Goal: Communication & Community: Answer question/provide support

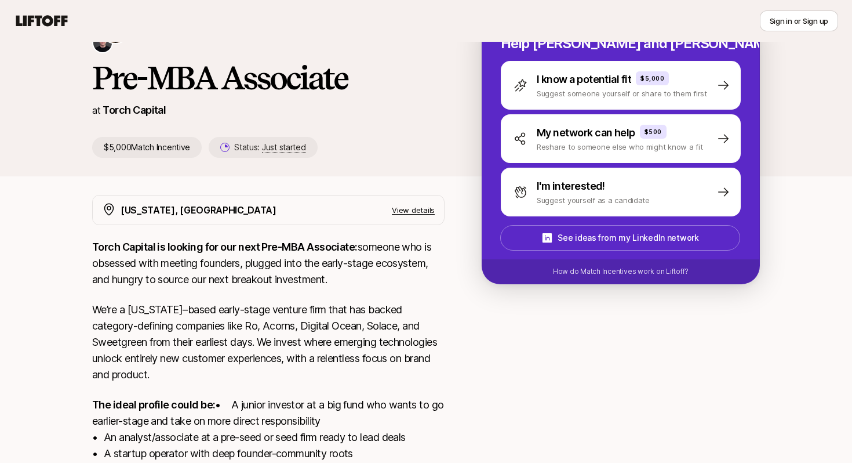
scroll to position [10, 0]
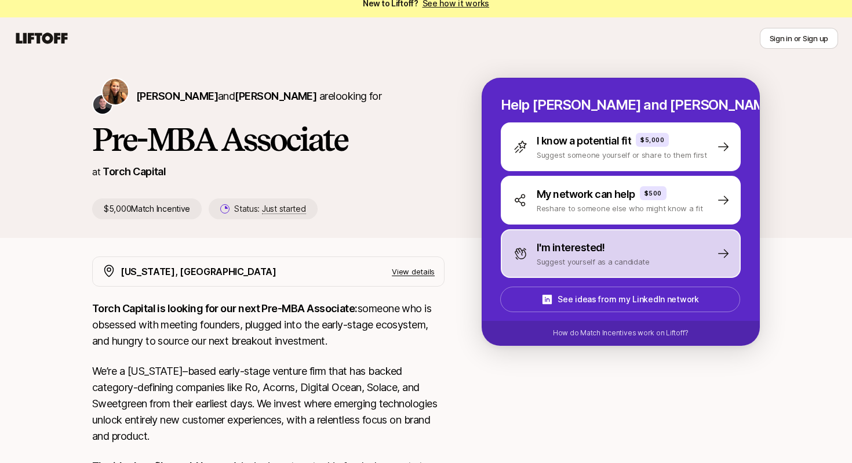
click at [576, 250] on p "I'm interested!" at bounding box center [571, 248] width 68 height 16
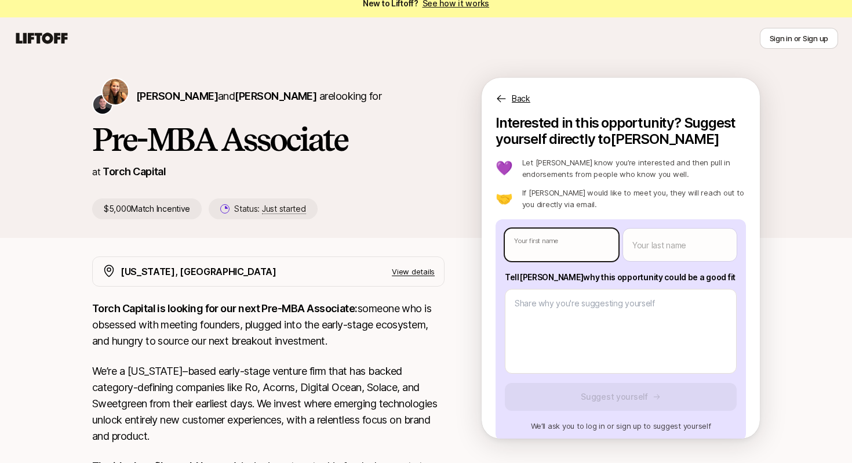
type textarea "x"
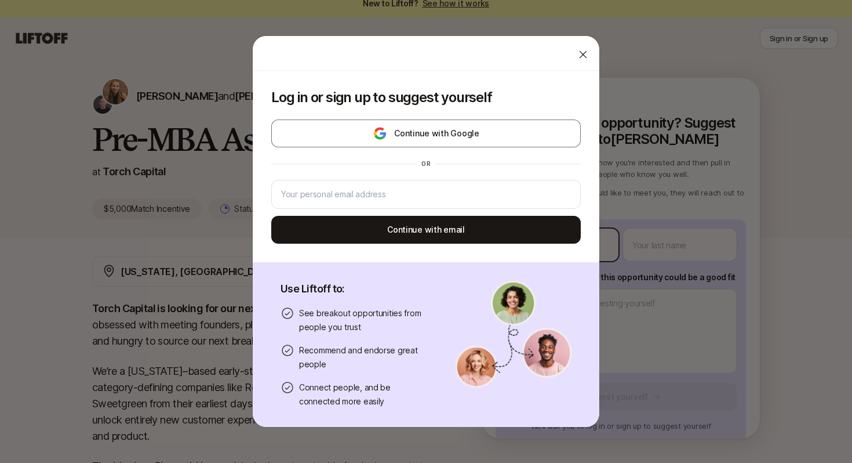
click at [570, 244] on body "New to Liftoff? See how it works Sign in or Sign up Sign in or Sign up [PERSON_…" at bounding box center [426, 221] width 852 height 463
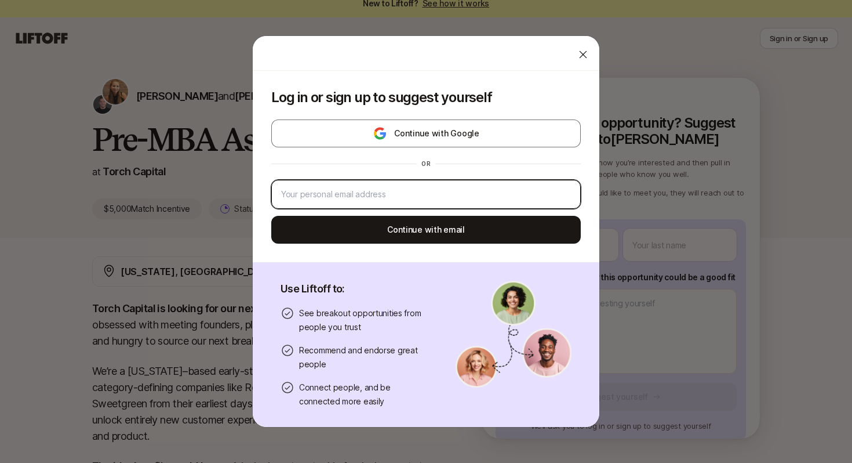
type input "[PERSON_NAME][EMAIL_ADDRESS][PERSON_NAME][DOMAIN_NAME]"
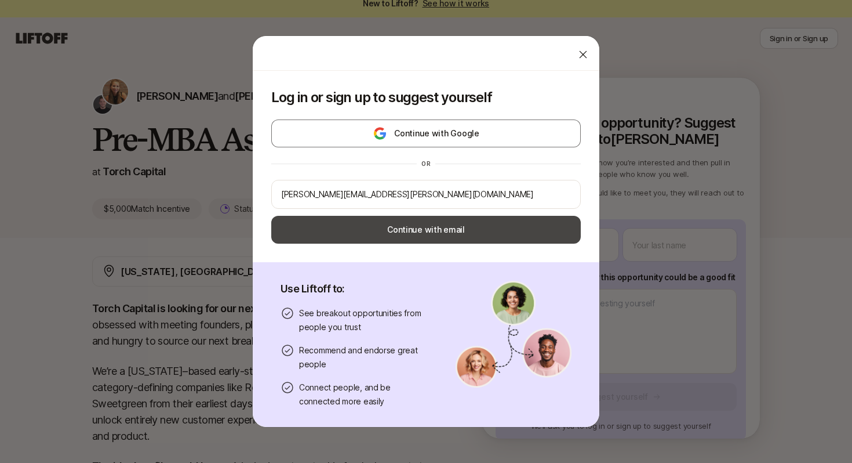
click at [536, 235] on button "Continue with email" at bounding box center [426, 230] width 310 height 28
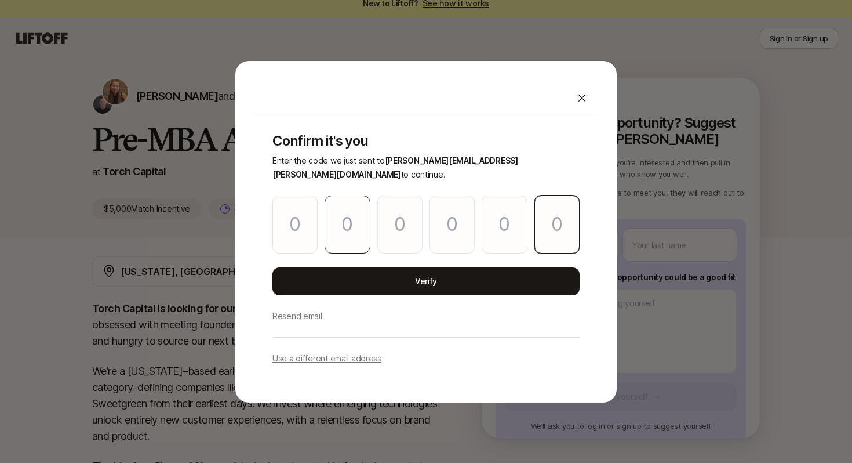
paste input "6"
type input "9"
type input "6"
type input "0"
type input "9"
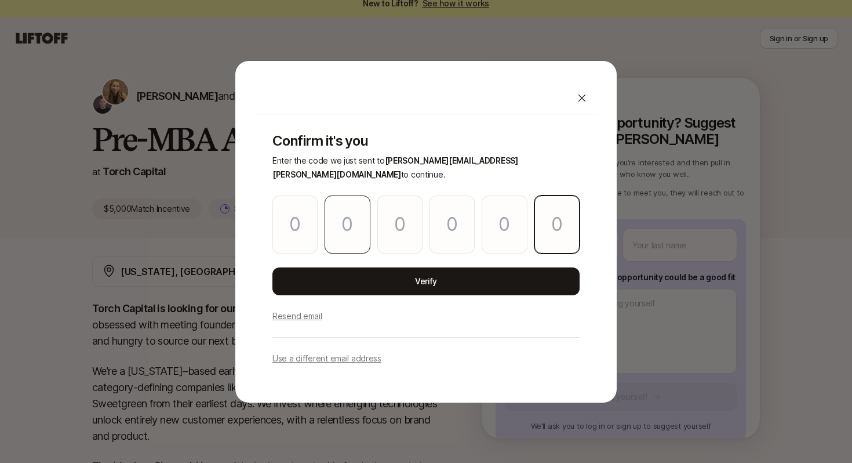
type input "3"
type input "6"
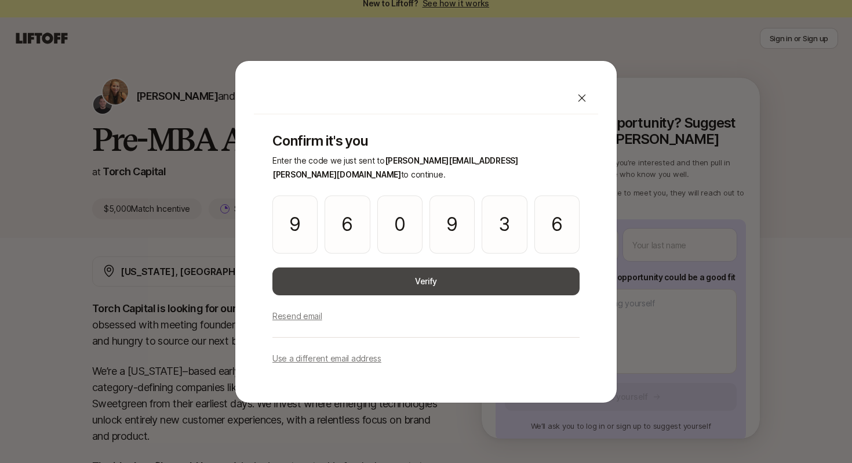
click at [400, 269] on button "Verify" at bounding box center [426, 281] width 307 height 28
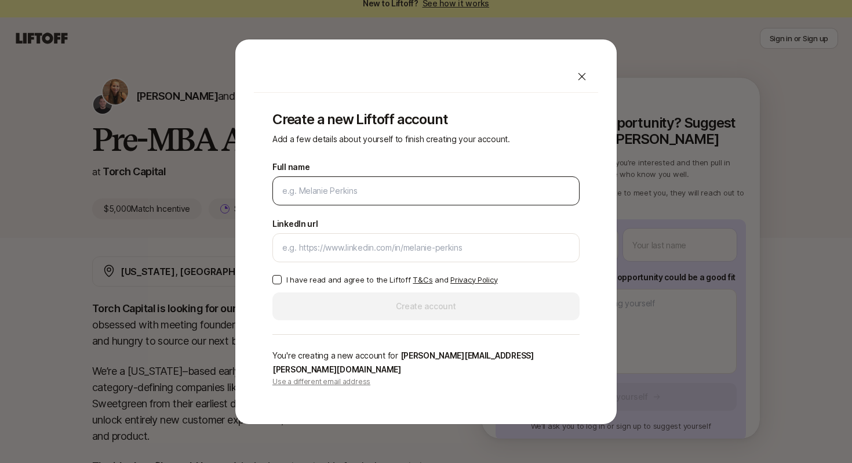
click at [365, 205] on div at bounding box center [426, 190] width 307 height 29
click at [364, 195] on input "Full name" at bounding box center [426, 191] width 288 height 14
type input "[PERSON_NAME]"
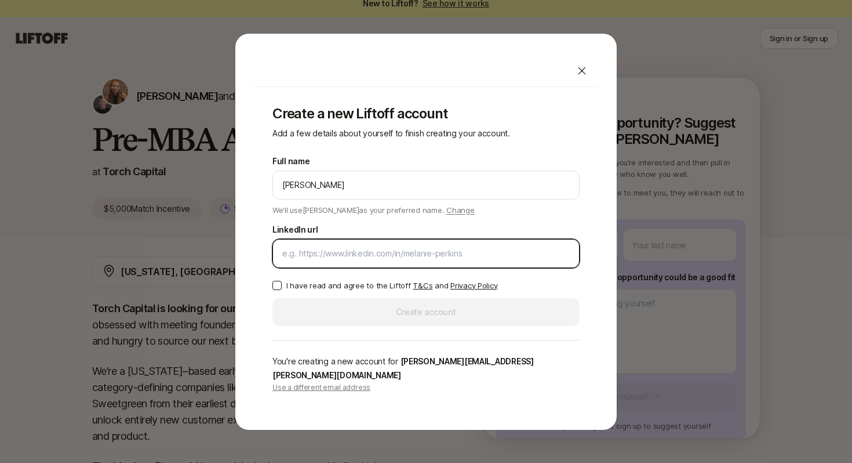
click at [376, 260] on input "LinkedIn url" at bounding box center [426, 253] width 288 height 14
paste input "[URL][DOMAIN_NAME][PERSON_NAME]"
type input "[URL][DOMAIN_NAME][PERSON_NAME]"
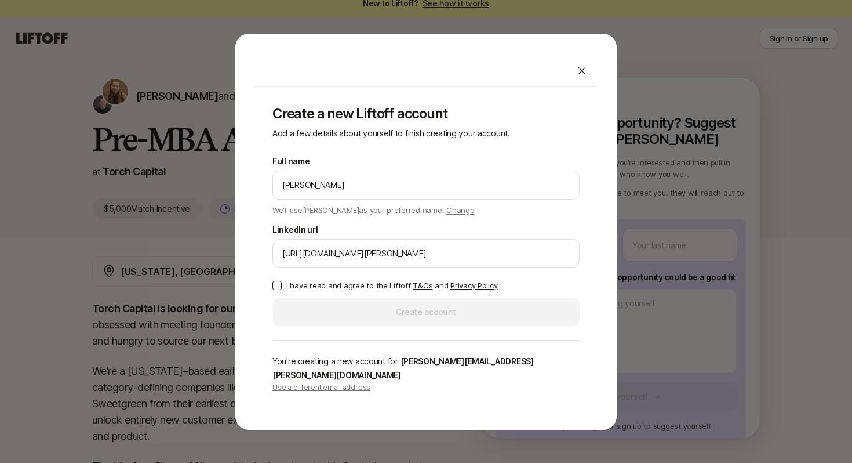
click at [279, 290] on button "I have read and agree to the Liftoff T&Cs and Privacy Policy" at bounding box center [277, 285] width 9 height 9
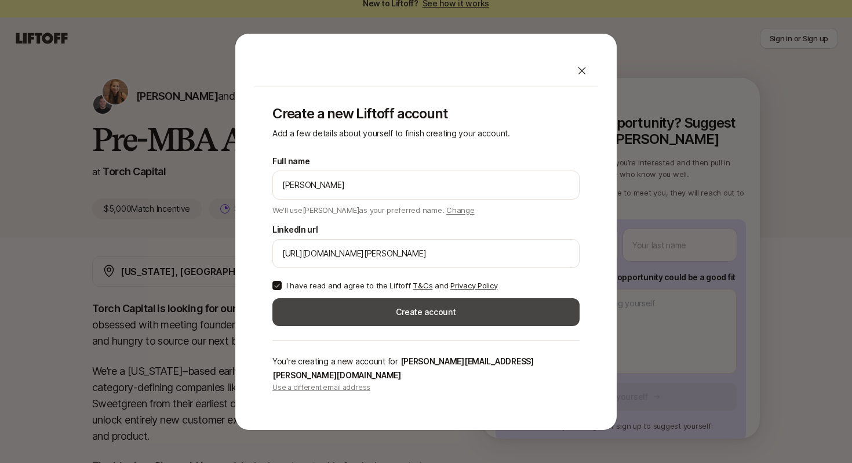
click at [364, 326] on button "Create account" at bounding box center [426, 312] width 307 height 28
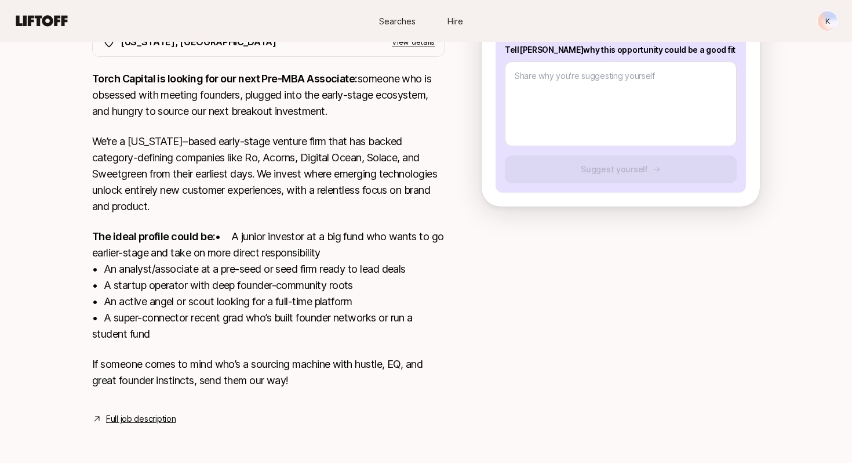
scroll to position [41, 0]
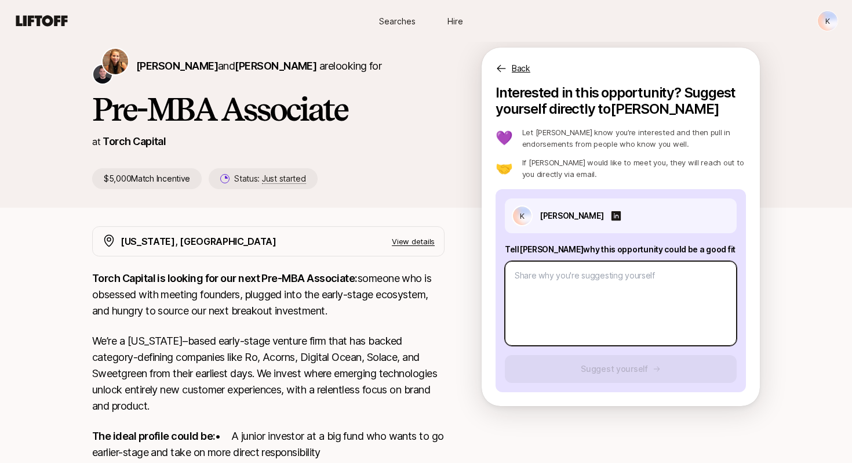
click at [622, 288] on textarea at bounding box center [621, 303] width 232 height 85
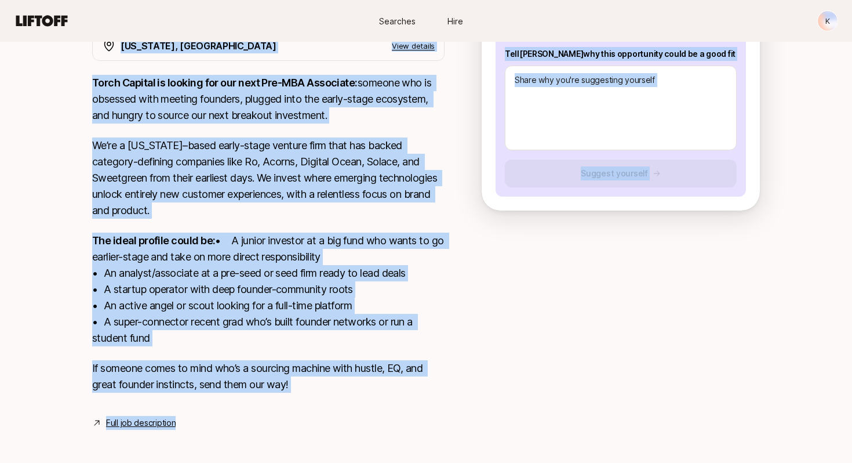
scroll to position [256, 0]
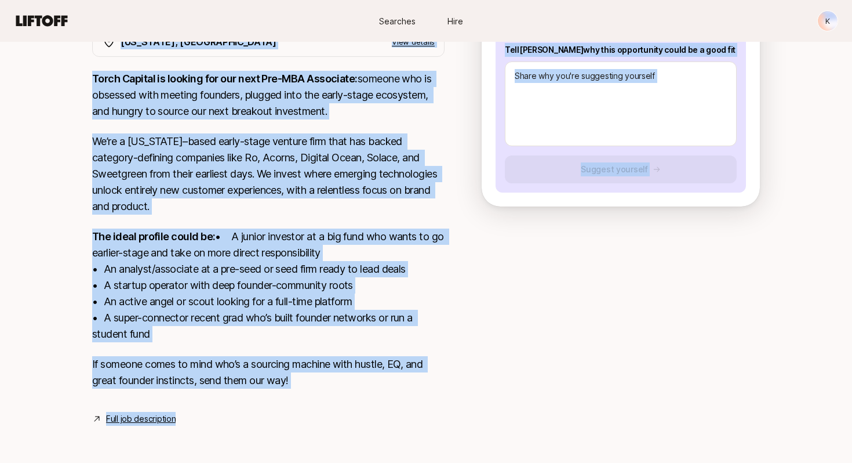
drag, startPoint x: 50, startPoint y: 89, endPoint x: 264, endPoint y: 459, distance: 427.1
click at [264, 459] on div "[PERSON_NAME] and [PERSON_NAME] are looking for Pre-MBA Associate at Torch Capi…" at bounding box center [426, 146] width 852 height 633
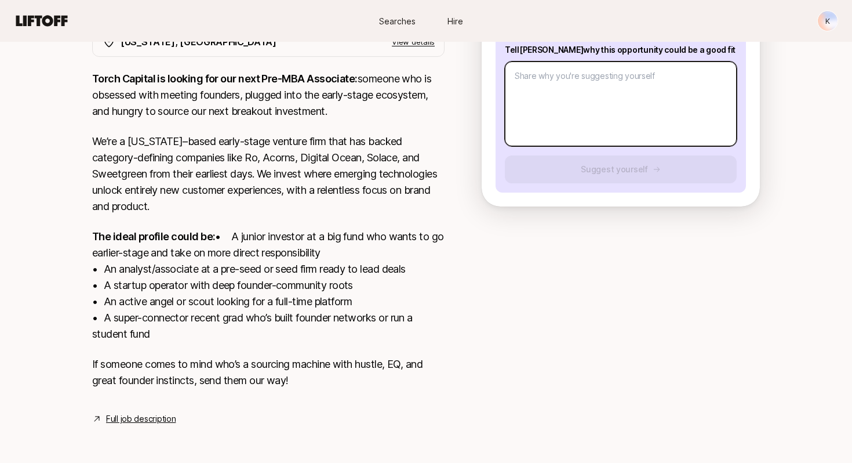
click at [564, 100] on textarea at bounding box center [621, 103] width 232 height 85
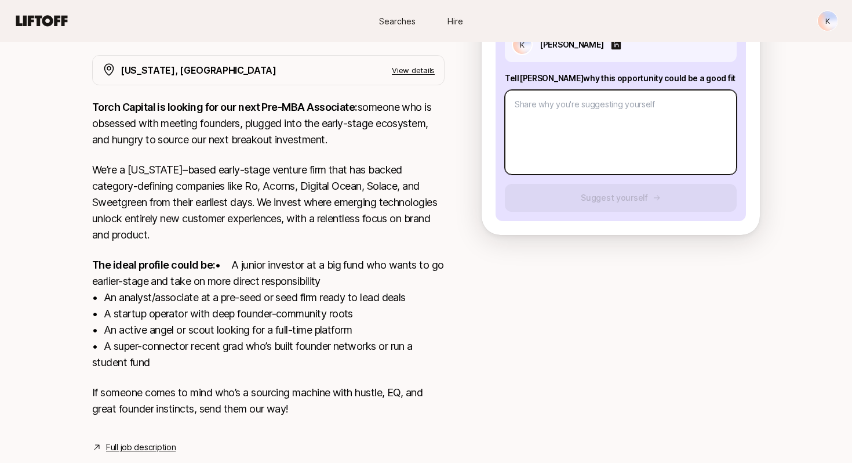
paste textarea "L ipsum do s ametco adi eli sedd eius tempori ut laboreetdo magnaali enimad min…"
type textarea "x"
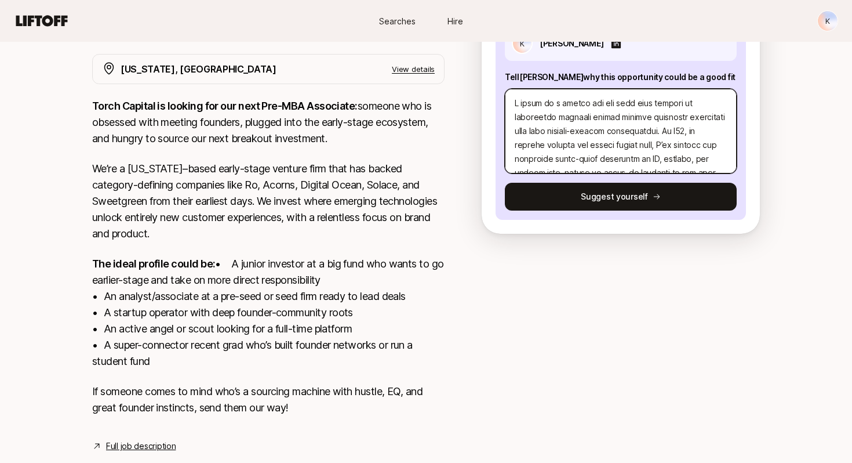
scroll to position [292, 0]
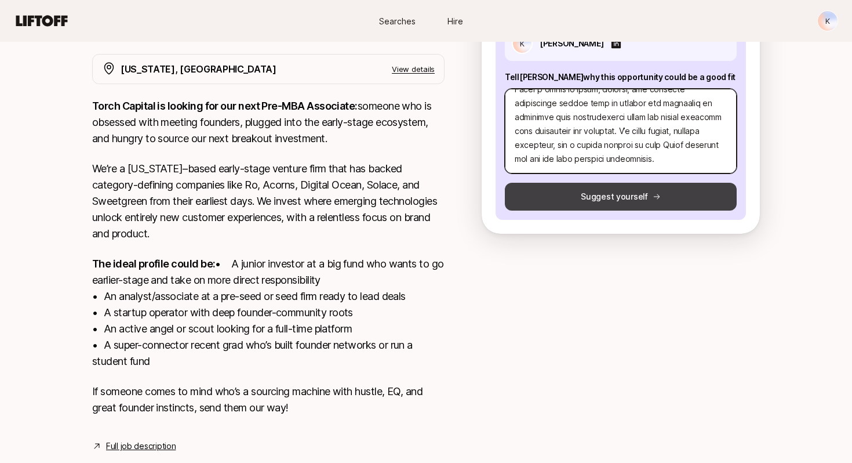
type textarea "L ipsum do s ametco adi eli sedd eius tempori ut laboreetdo magnaali enimad min…"
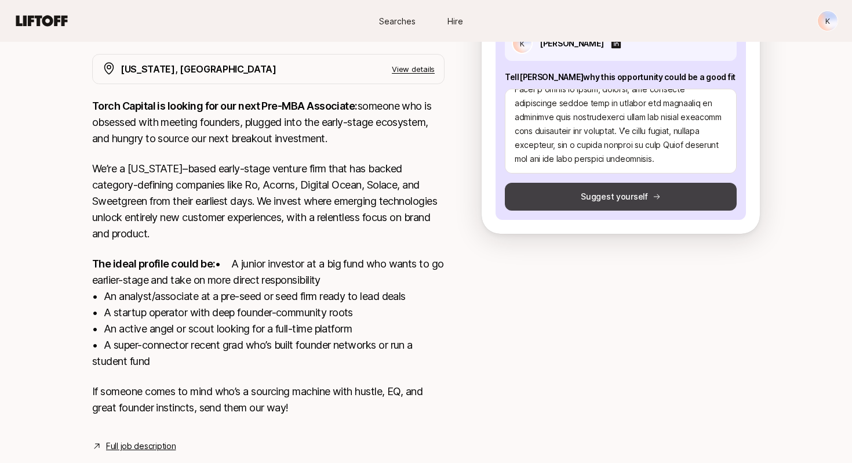
click at [588, 187] on button "Suggest yourself" at bounding box center [621, 197] width 232 height 28
type textarea "x"
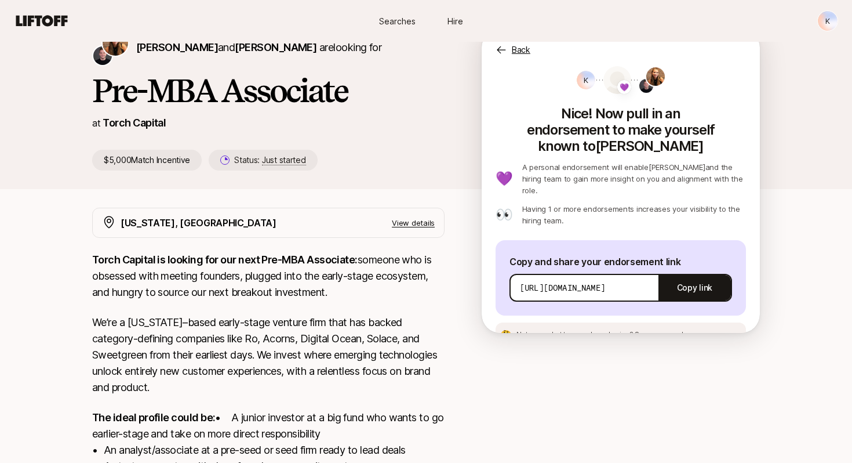
scroll to position [0, 0]
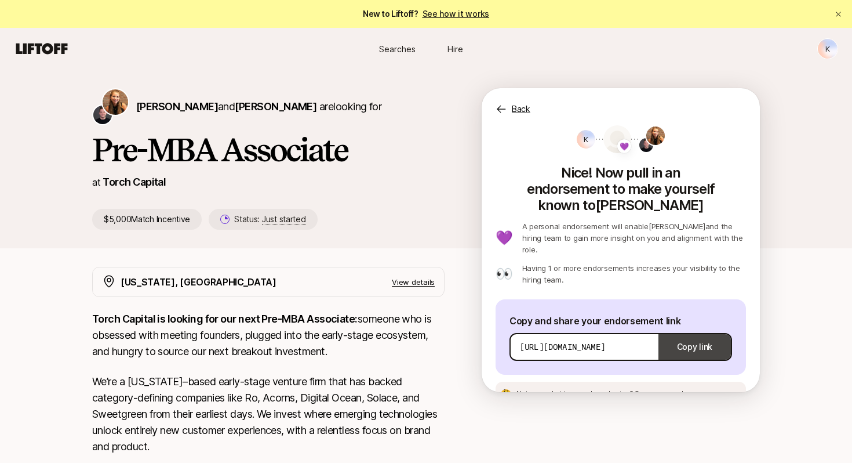
click at [694, 331] on button "Copy link" at bounding box center [695, 347] width 72 height 32
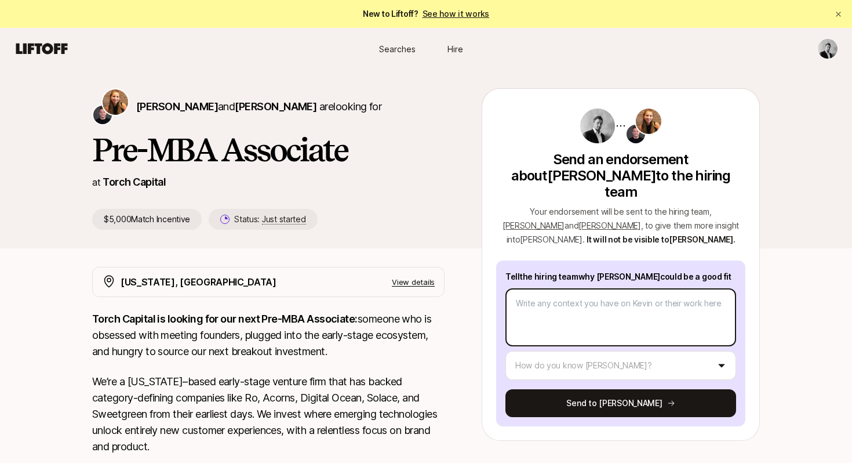
drag, startPoint x: 476, startPoint y: 113, endPoint x: 681, endPoint y: 279, distance: 264.3
click at [681, 230] on div "Katie Reiner and Christopher Harper are looking for Pre-MBA Associate at Torch …" at bounding box center [426, 158] width 668 height 141
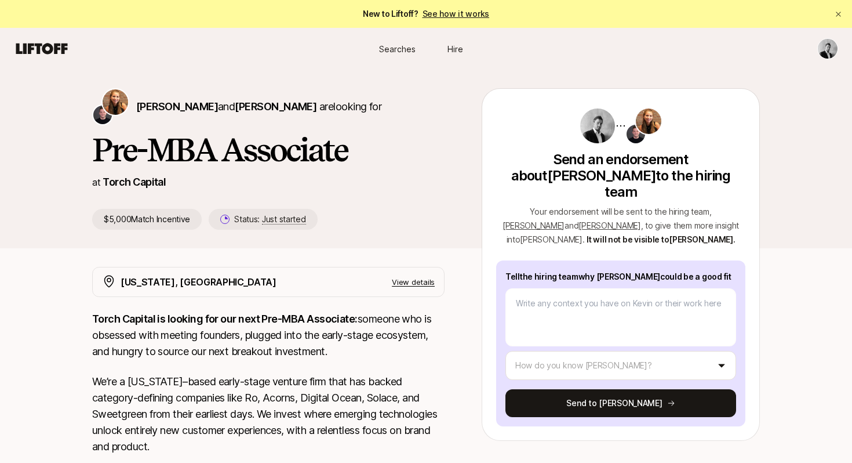
click at [717, 270] on p "Tell the hiring team why Kevin could be a good fit" at bounding box center [621, 277] width 231 height 14
copy div "end an endorsement about Kevin Saade to the hiring team Your endorsement will b…"
drag, startPoint x: 717, startPoint y: 263, endPoint x: 525, endPoint y: 159, distance: 218.7
click at [524, 158] on div "Send an endorsement about Kevin Saade to the hiring team Your endorsement will …" at bounding box center [620, 266] width 249 height 319
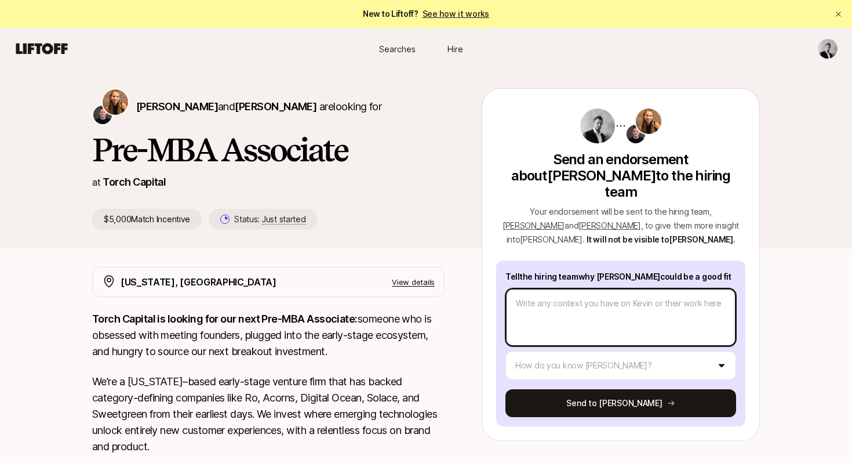
click at [578, 300] on textarea at bounding box center [621, 317] width 231 height 58
paste textarea "Kevin would be an excellent fit for the Pre-MBA Associate role at Torch Capital…"
type textarea "x"
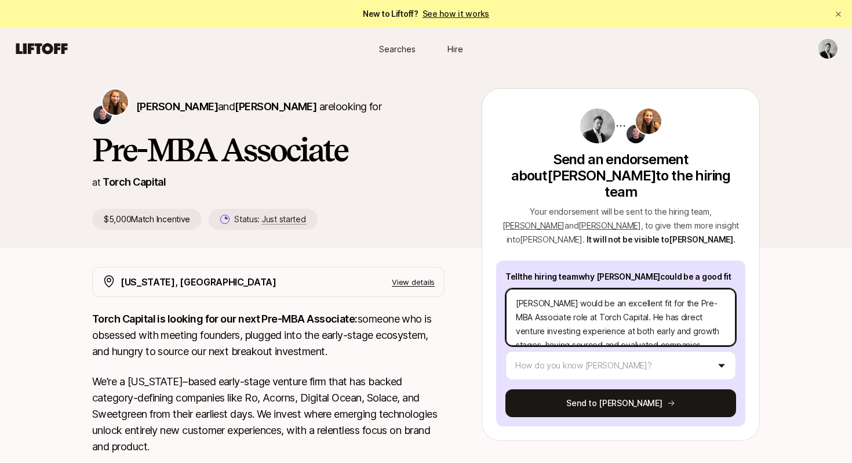
scroll to position [181, 0]
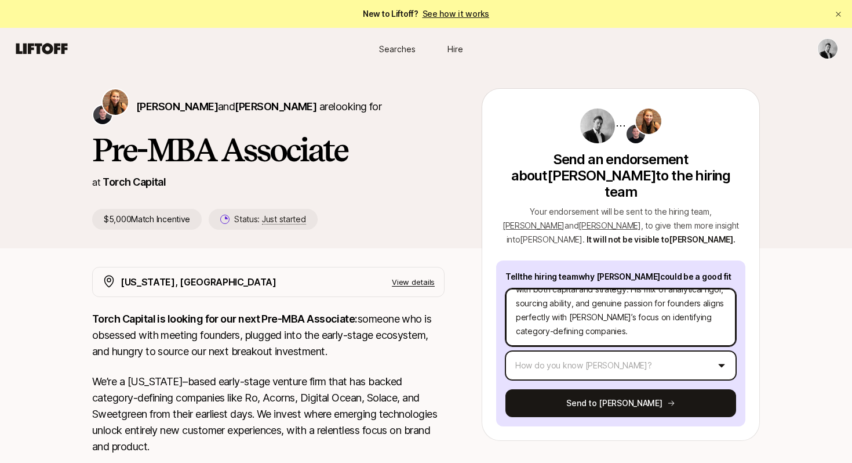
type textarea "Kevin would be an excellent fit for the Pre-MBA Associate role at Torch Capital…"
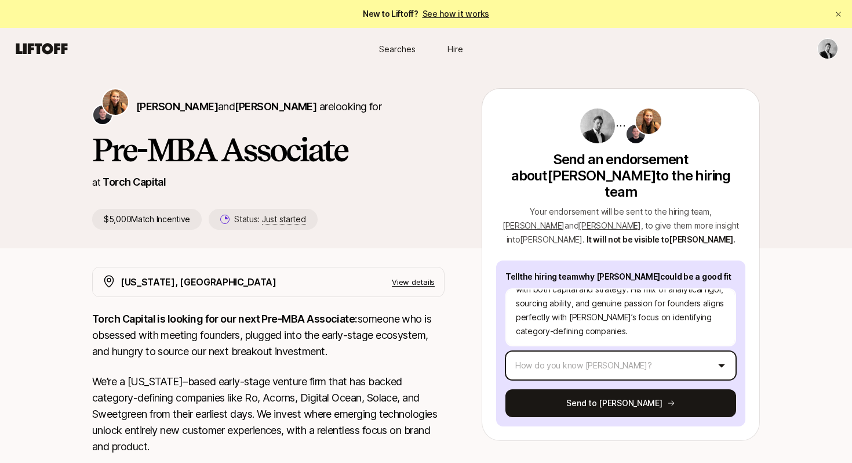
click at [594, 347] on html "New to Liftoff? See how it works Searches Hire Searches Hire Katie Reiner and C…" at bounding box center [426, 231] width 852 height 463
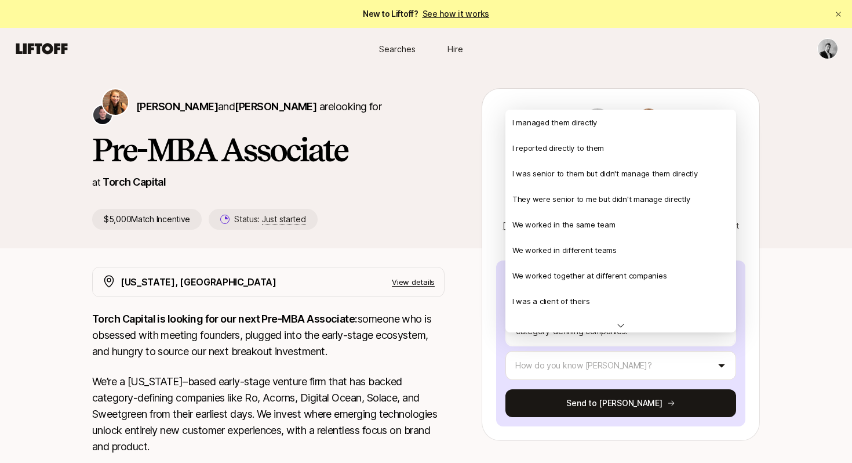
drag, startPoint x: 612, startPoint y: 157, endPoint x: 618, endPoint y: 150, distance: 9.1
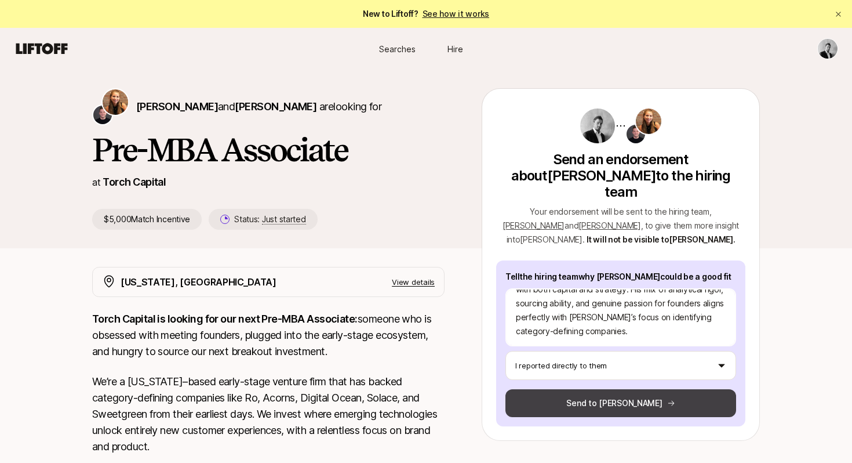
click at [614, 389] on button "Send to Katie" at bounding box center [621, 403] width 231 height 28
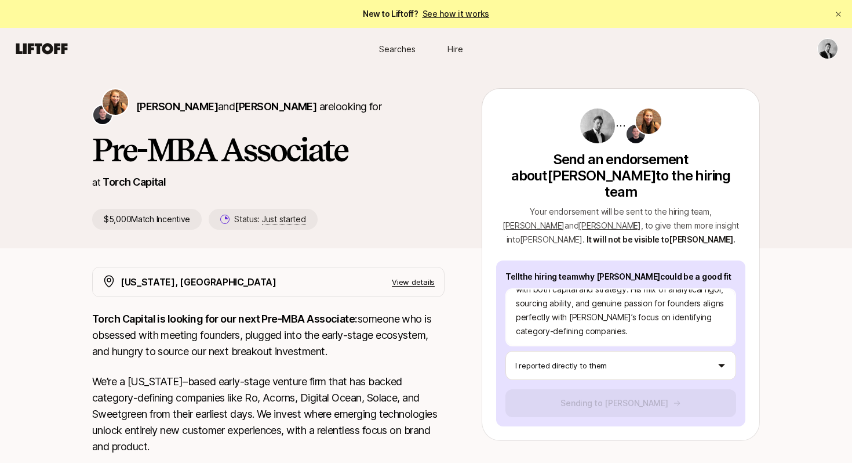
type textarea "x"
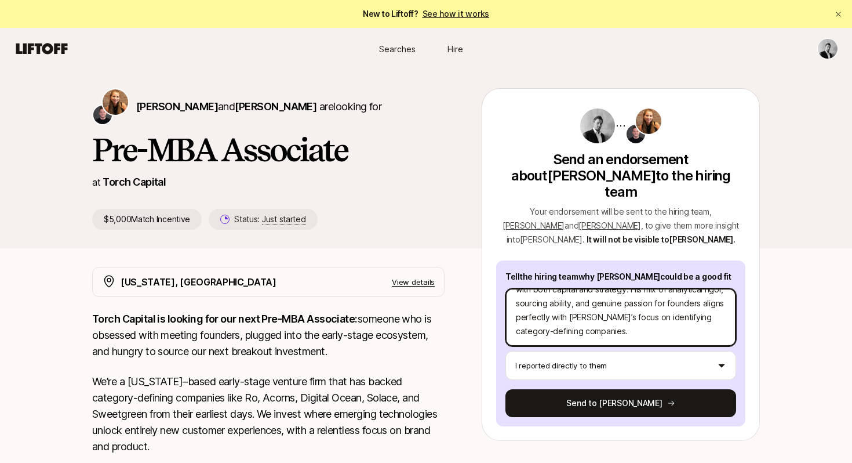
scroll to position [0, 0]
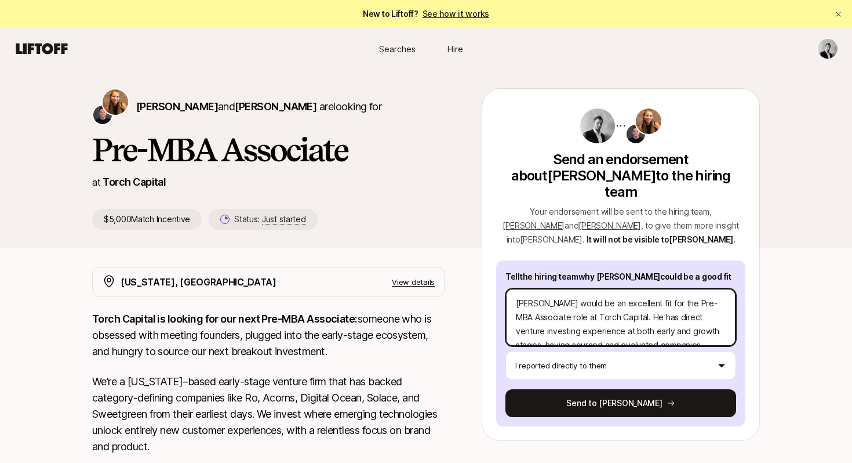
drag, startPoint x: 594, startPoint y: 319, endPoint x: 487, endPoint y: 220, distance: 146.5
click at [487, 220] on div "Send an endorsement about Kevin Saade to the hiring team Your endorsement will …" at bounding box center [621, 264] width 278 height 353
